Goal: Task Accomplishment & Management: Manage account settings

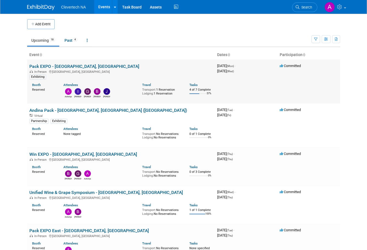
click at [61, 65] on link "Pack EXPO - [GEOGRAPHIC_DATA], [GEOGRAPHIC_DATA]" at bounding box center [84, 66] width 110 height 5
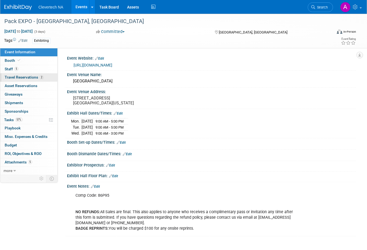
click at [25, 75] on span "Travel Reservations 2" at bounding box center [24, 77] width 39 height 4
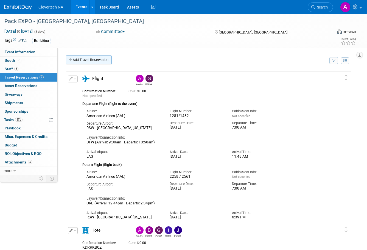
click at [98, 58] on link "Add Travel Reservation" at bounding box center [89, 59] width 46 height 9
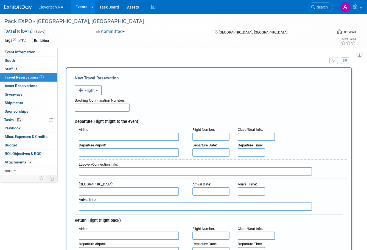
click at [95, 87] on button "Flight" at bounding box center [88, 90] width 27 height 10
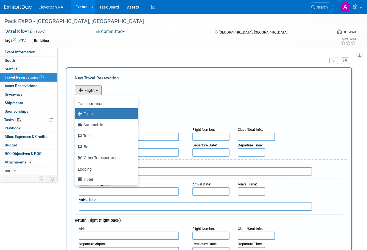
click at [166, 87] on div "<i class="fas fa-plane" style="padding: 6px 4px 6px 1px;"></i> Flight <i class=…" at bounding box center [209, 89] width 269 height 11
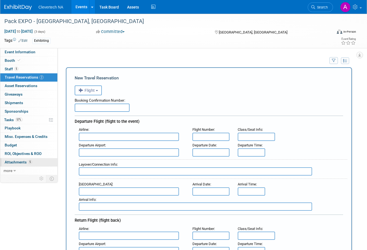
click at [30, 164] on span "5" at bounding box center [30, 162] width 4 height 4
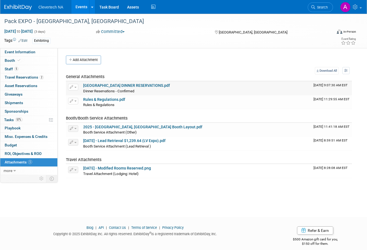
click at [134, 86] on link "LAS VEGAS DINNER RESERVATIONS.pdf" at bounding box center [126, 85] width 87 height 4
click at [78, 6] on link "Events" at bounding box center [81, 7] width 20 height 14
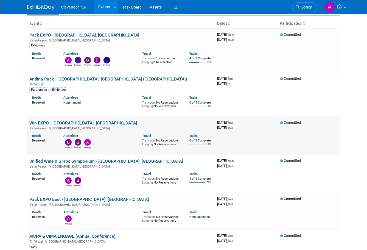
scroll to position [55, 0]
